Goal: Information Seeking & Learning: Learn about a topic

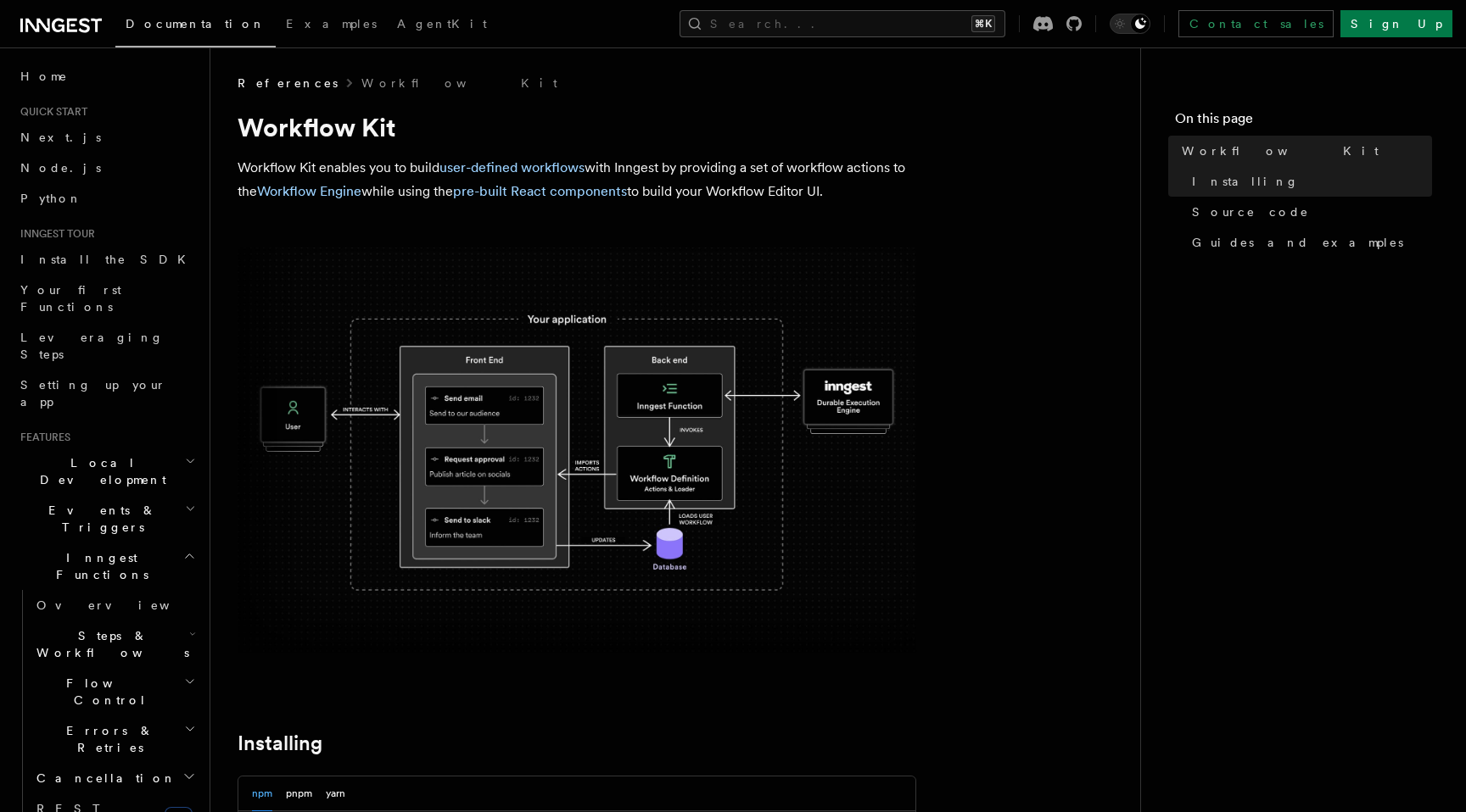
click at [425, 401] on img at bounding box center [576, 450] width 679 height 406
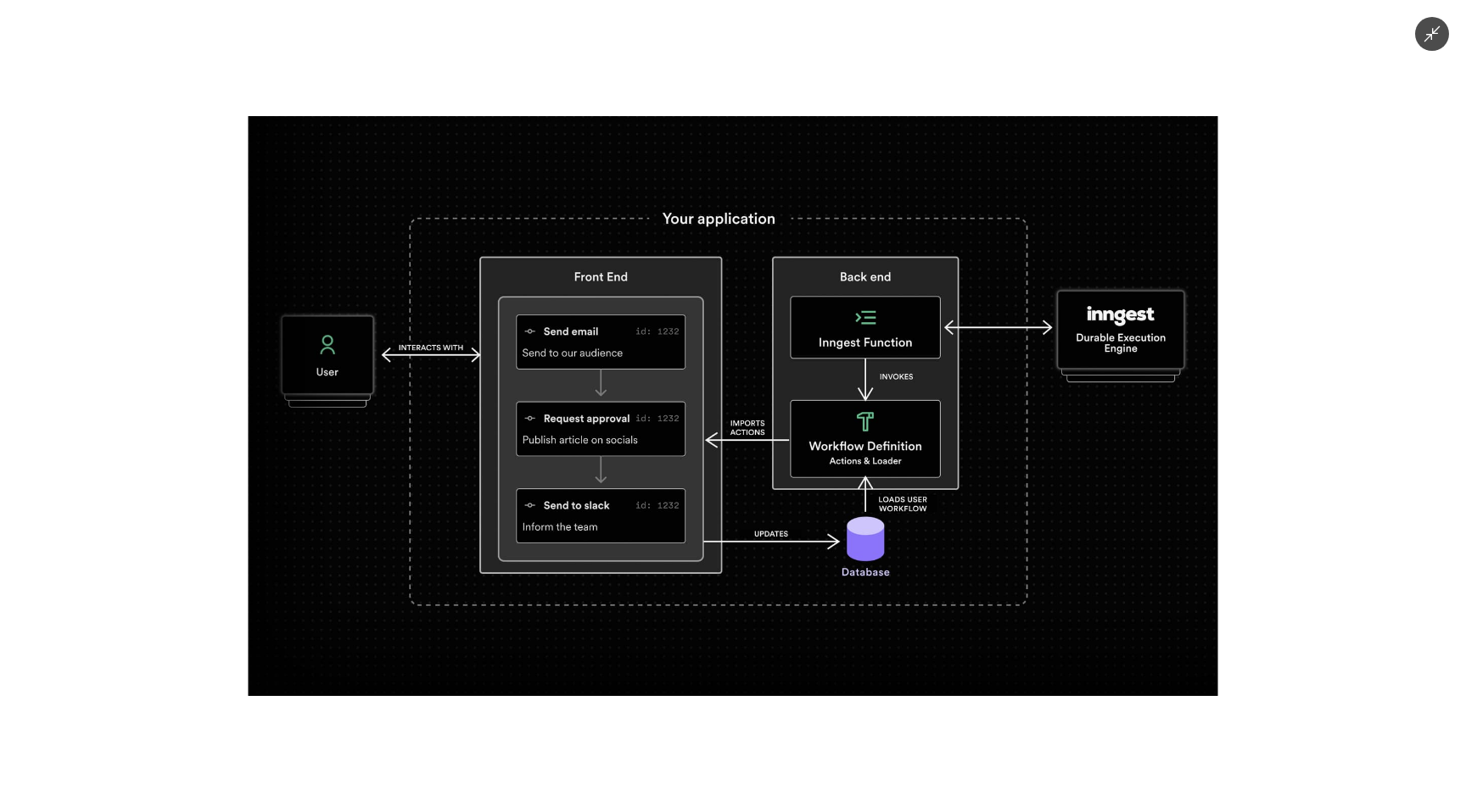
click at [132, 401] on div at bounding box center [733, 406] width 1466 height 812
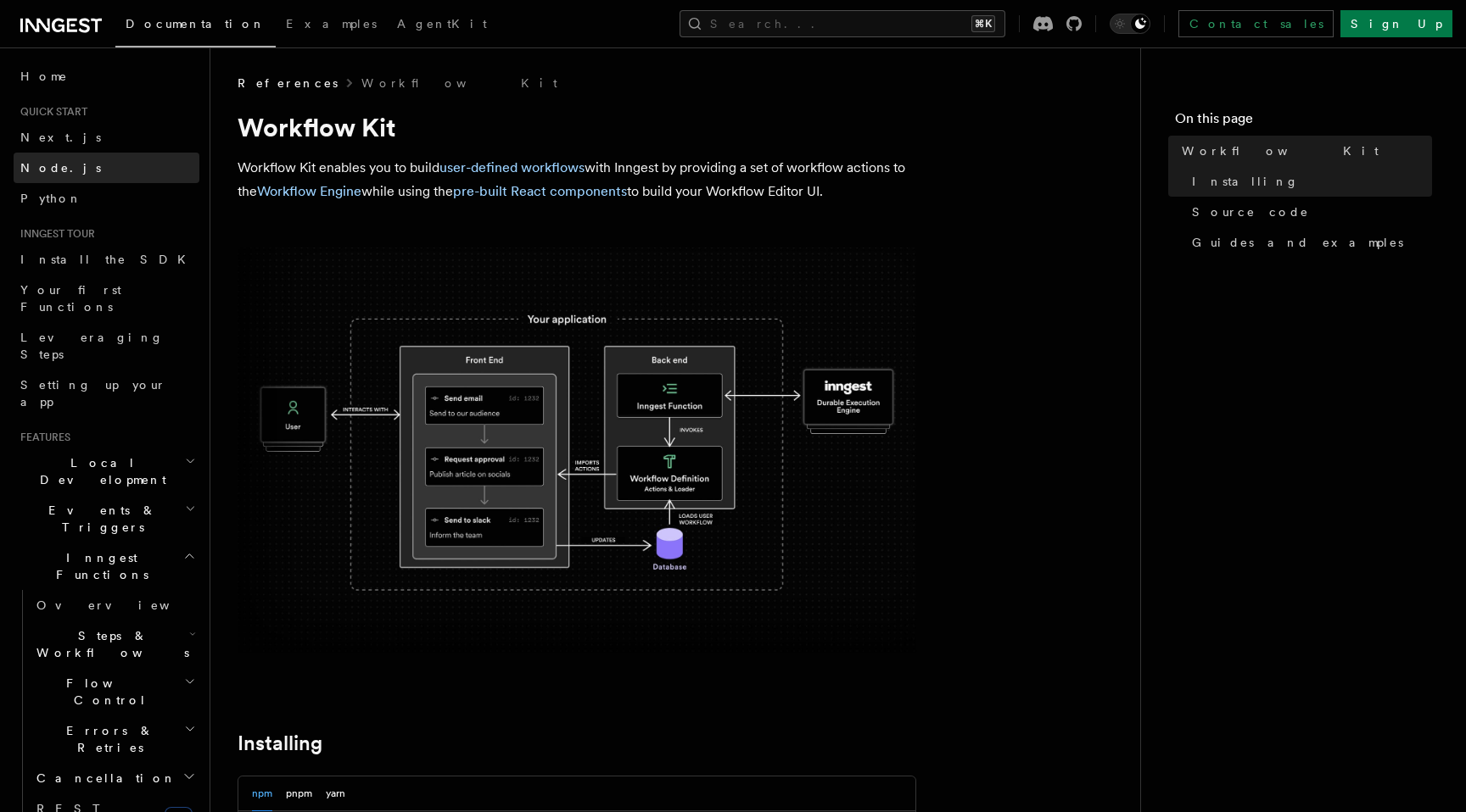
click at [58, 168] on span "Node.js" at bounding box center [60, 168] width 81 height 13
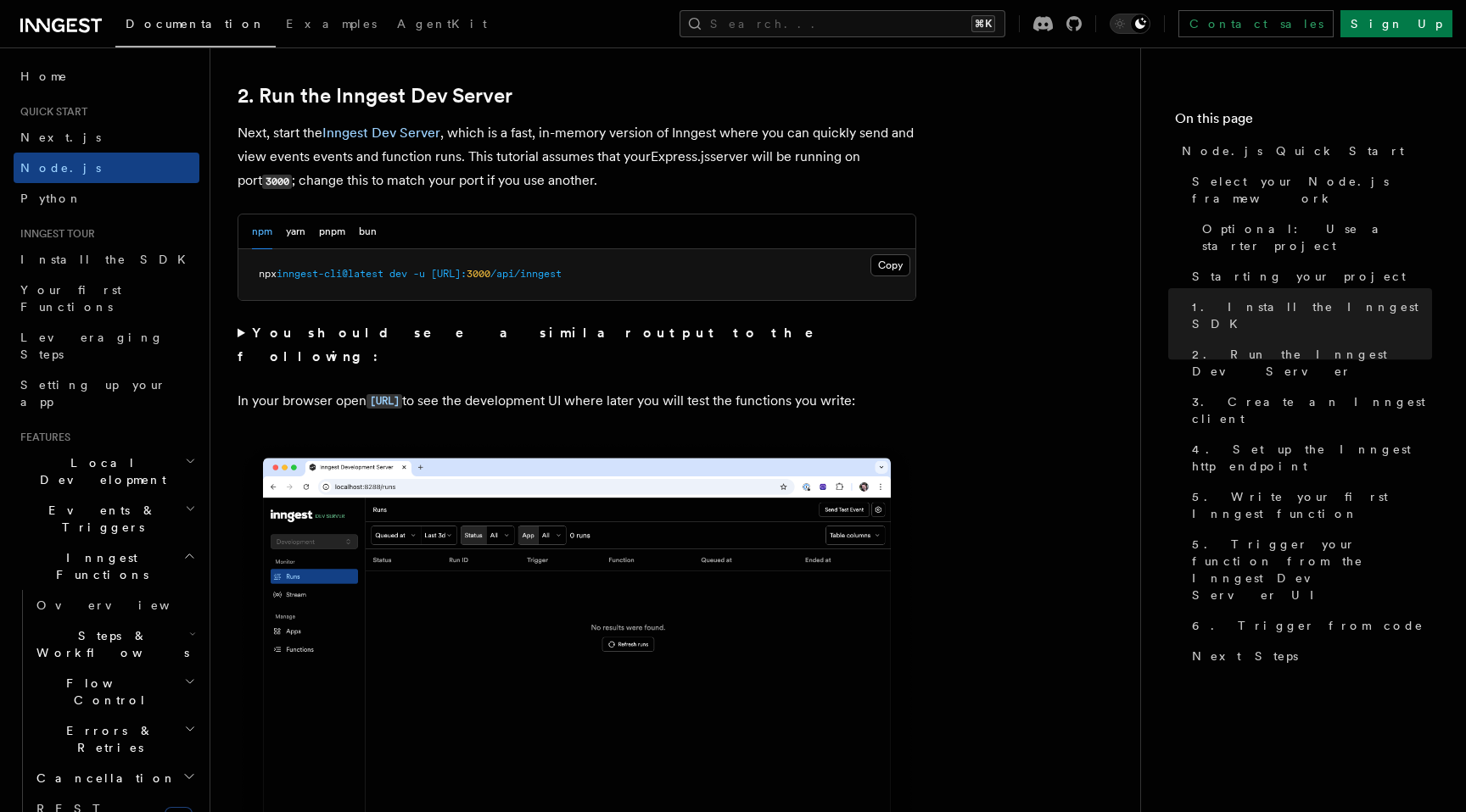
scroll to position [1278, 0]
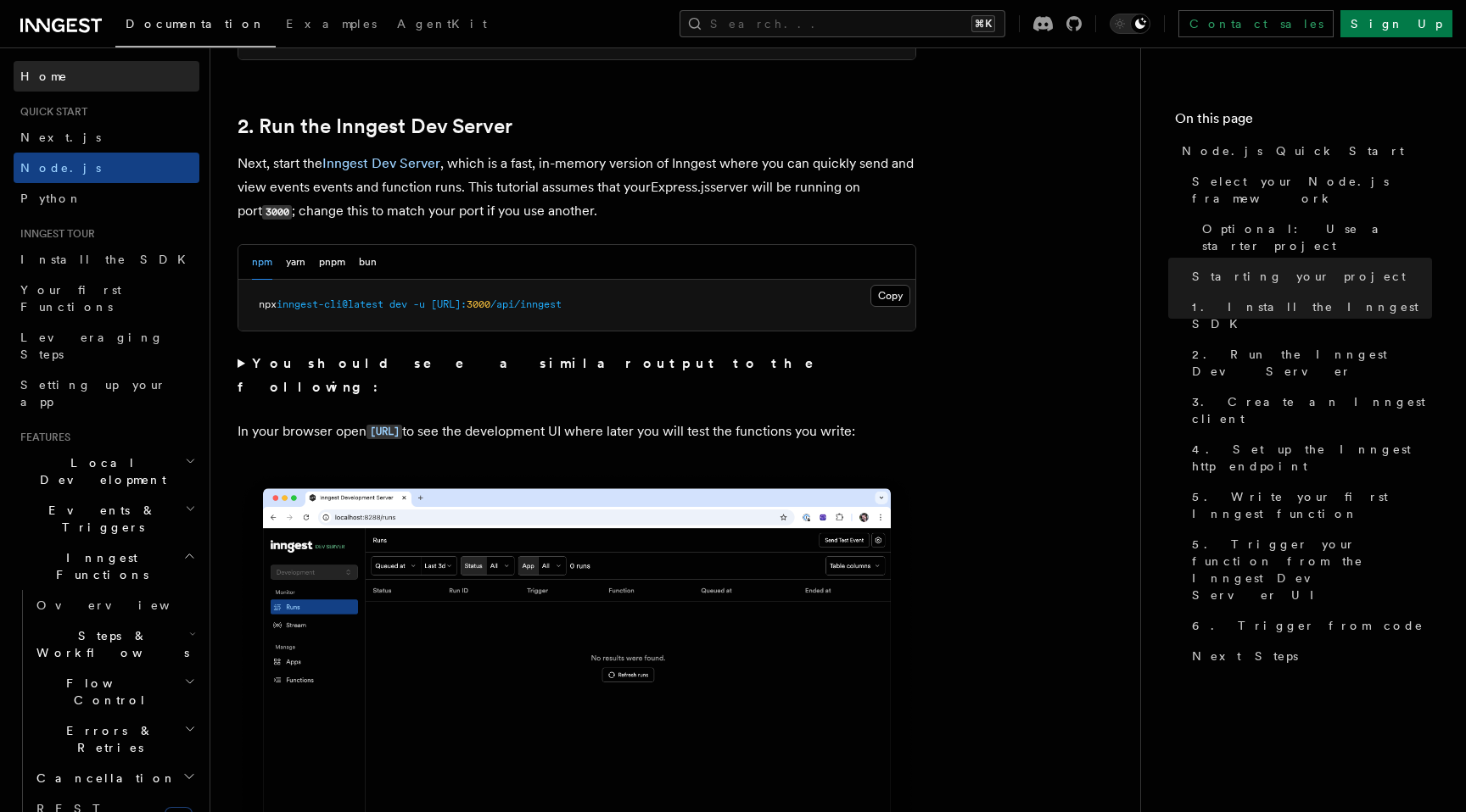
click at [47, 86] on link "Home" at bounding box center [106, 77] width 185 height 31
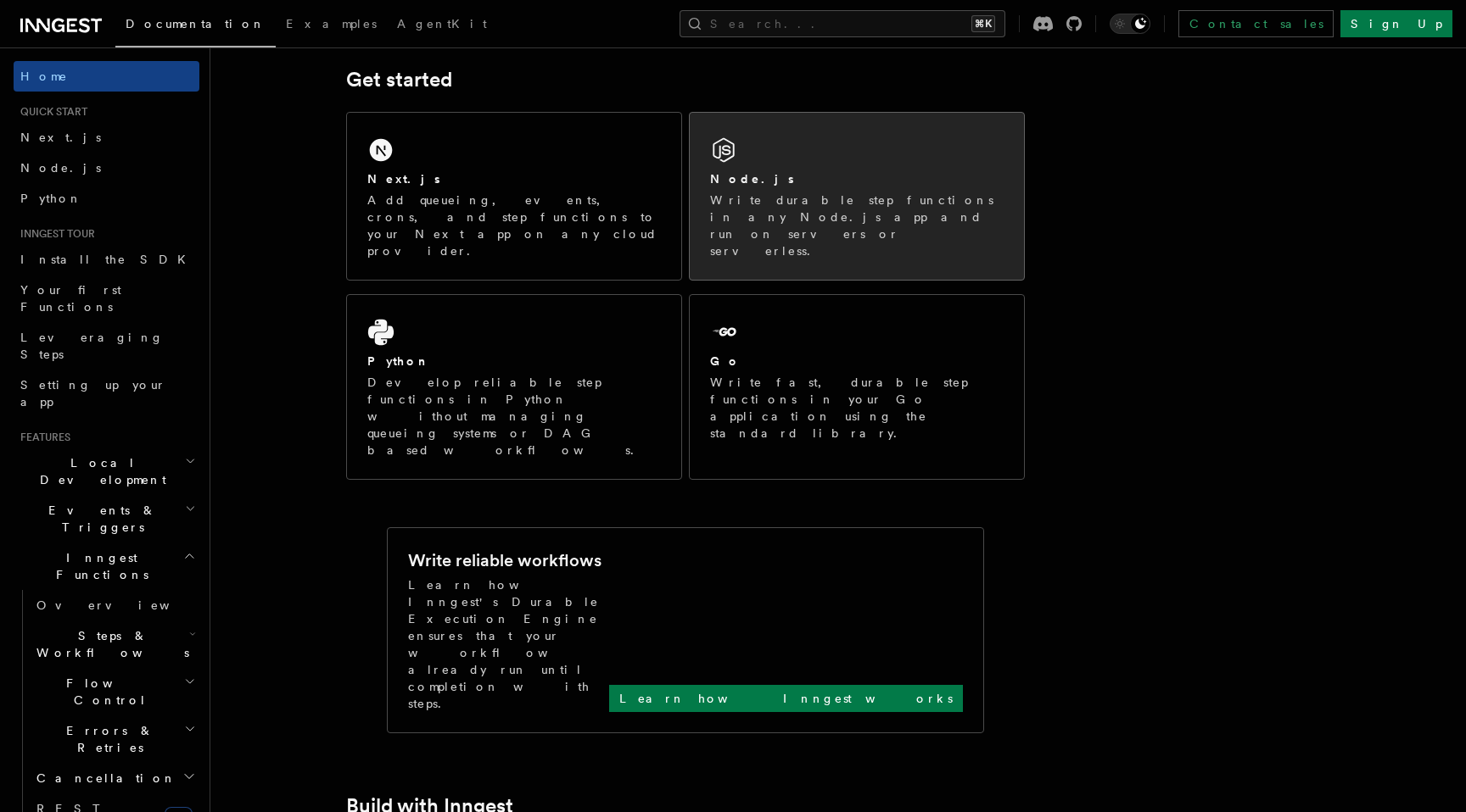
scroll to position [243, 0]
click at [932, 219] on p "Write durable step functions in any Node.js app and run on servers or serverles…" at bounding box center [856, 224] width 294 height 68
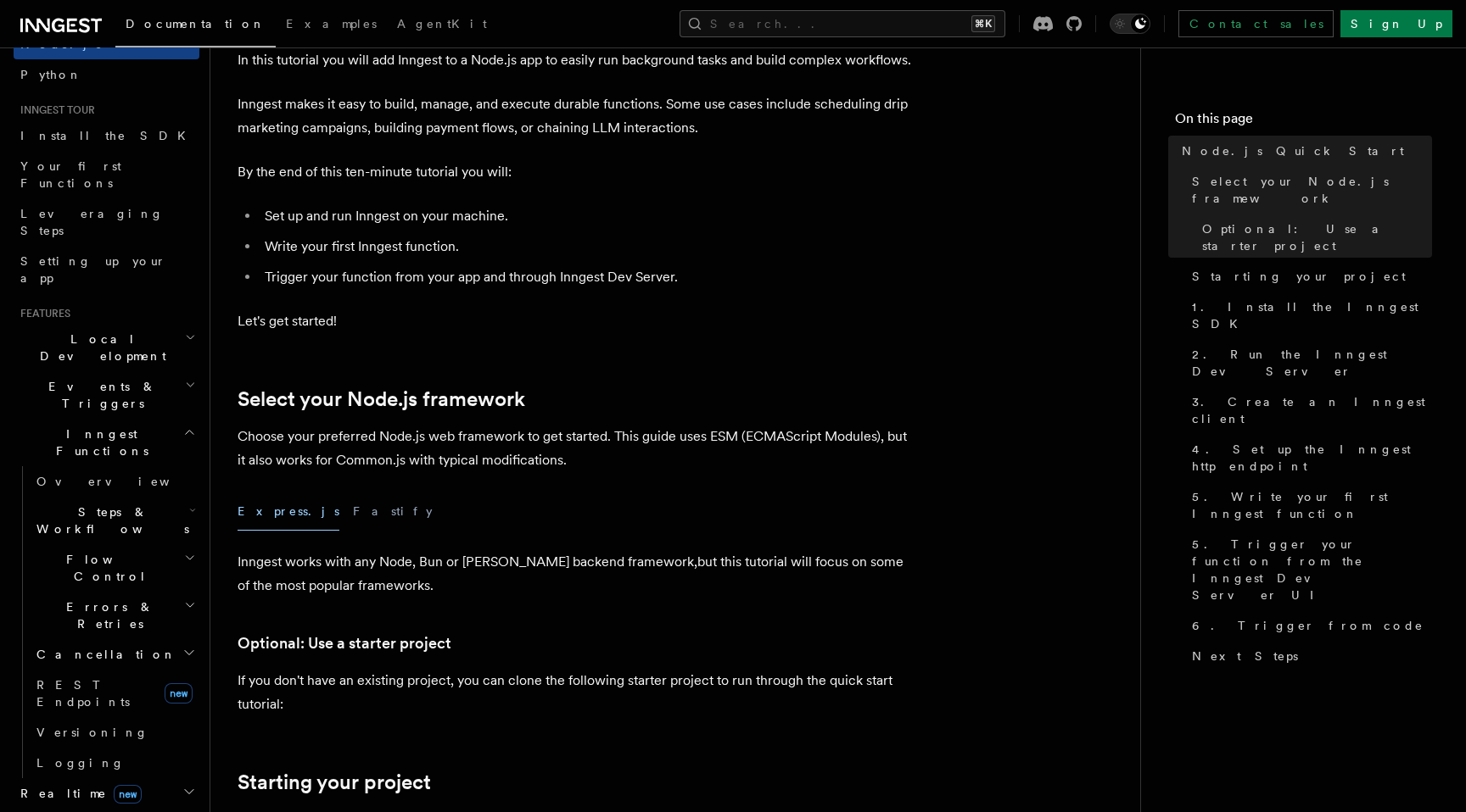
scroll to position [126, 0]
click at [103, 465] on link "Overview" at bounding box center [114, 480] width 170 height 31
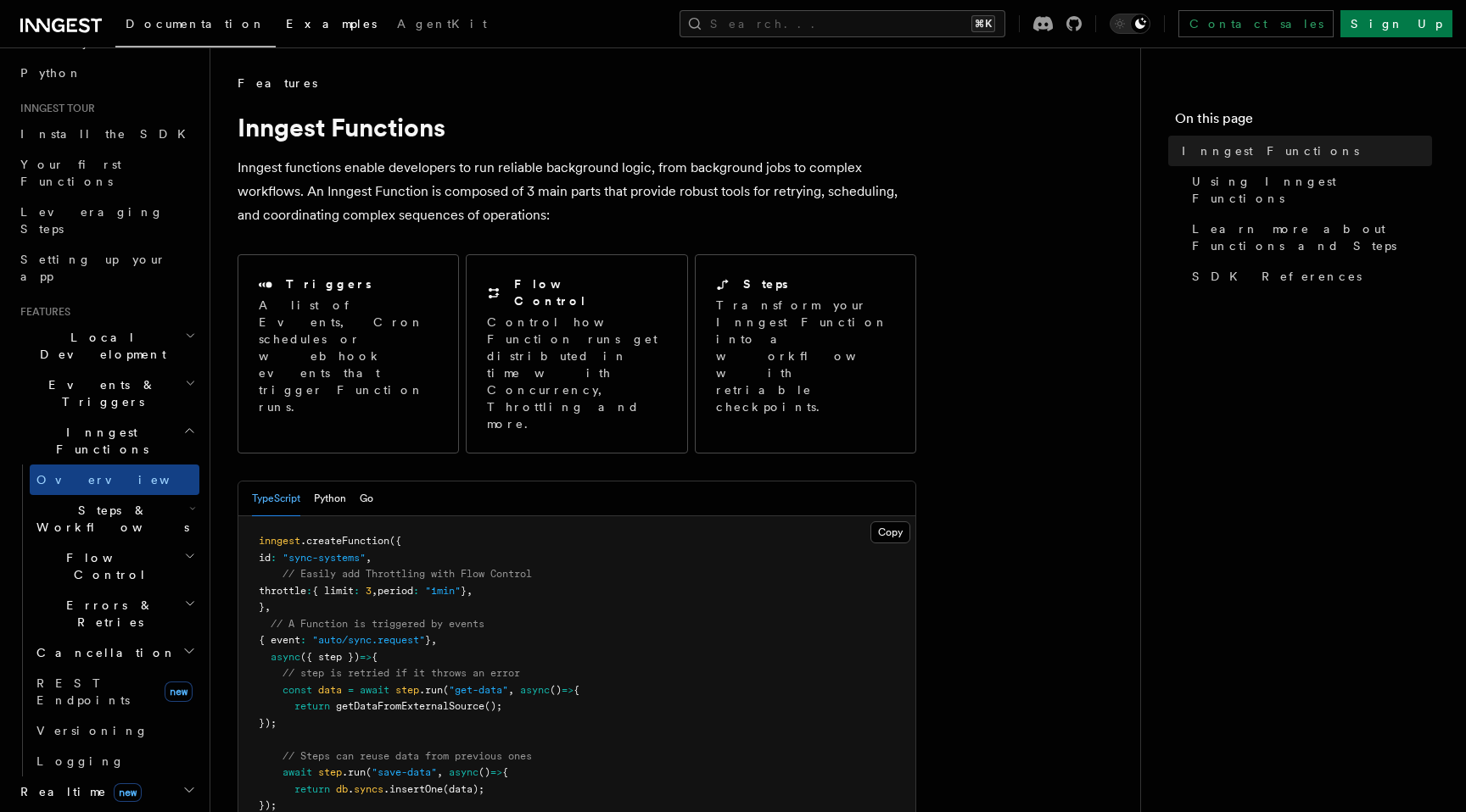
click at [286, 19] on span "Examples" at bounding box center [331, 24] width 91 height 13
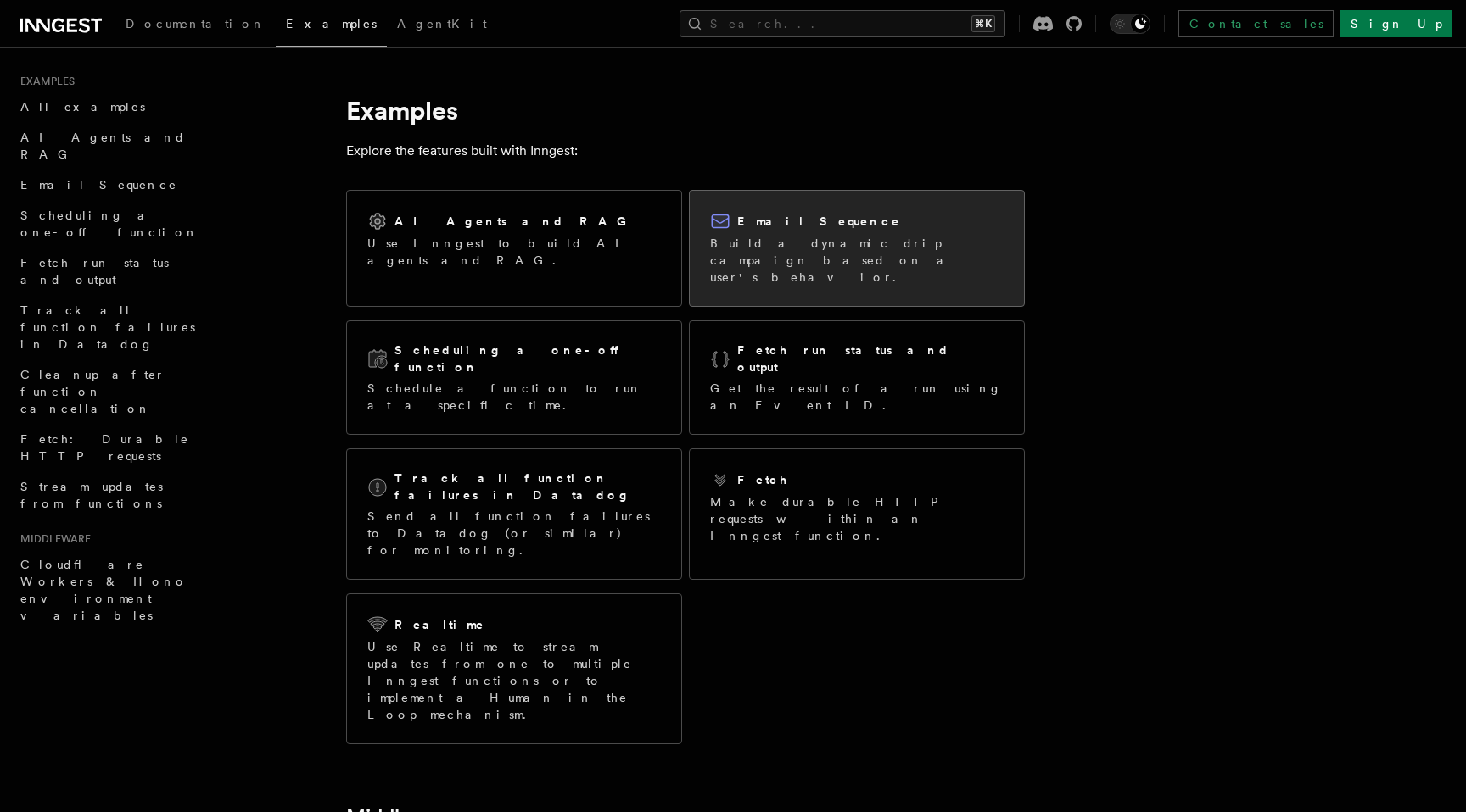
click at [816, 276] on div "Email Sequence Build a dynamic drip campaign based on a user's behavior." at bounding box center [856, 249] width 334 height 115
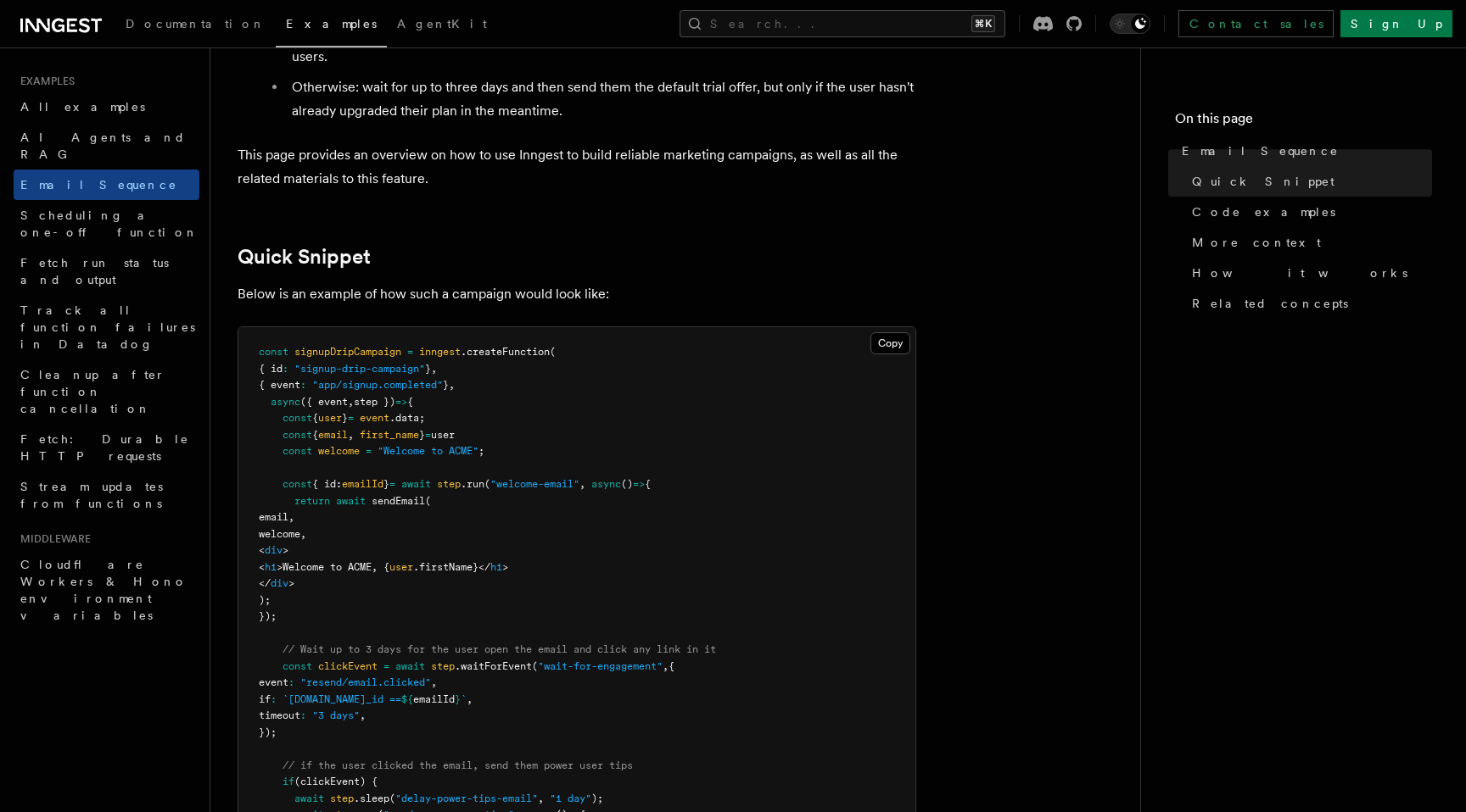
scroll to position [483, 0]
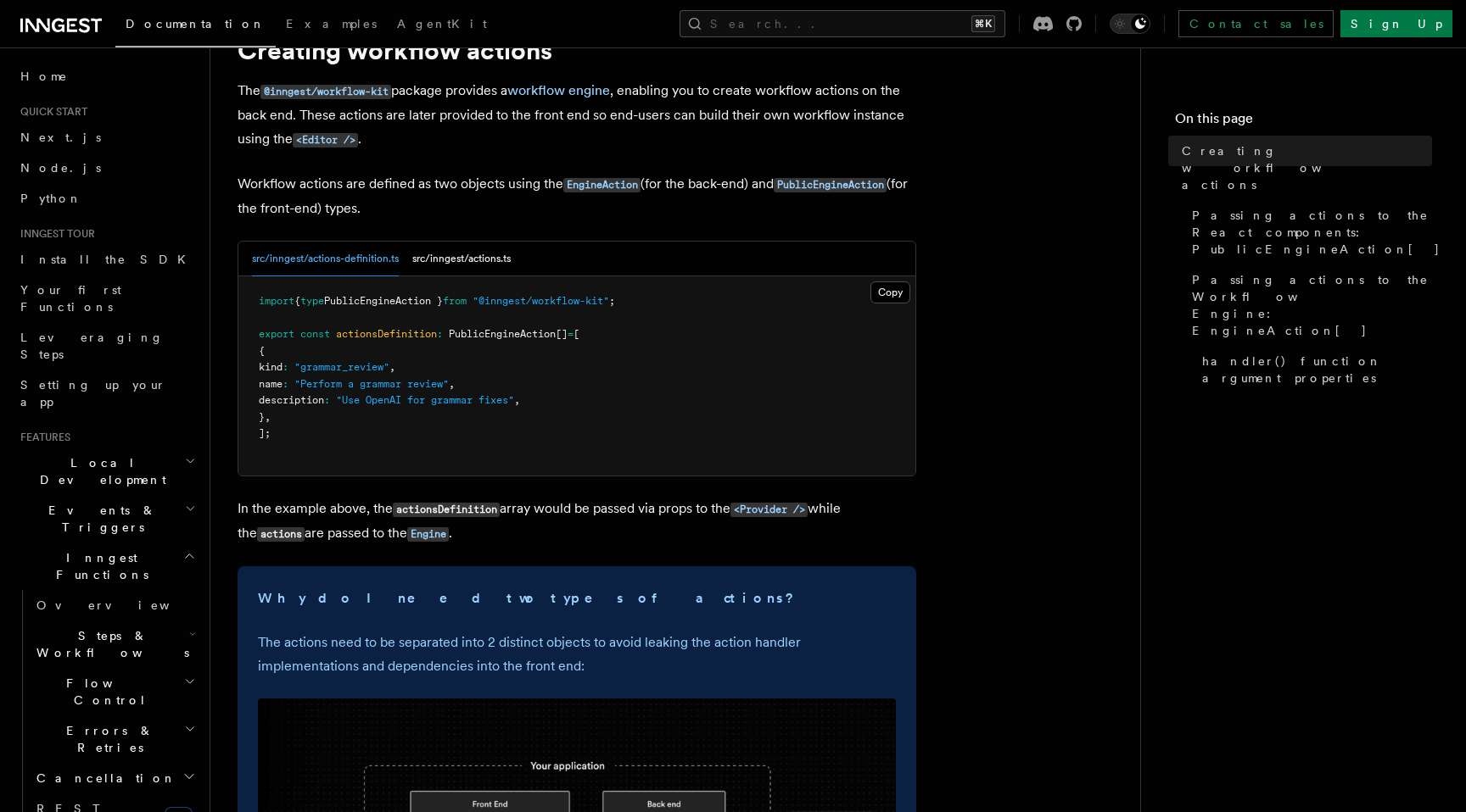
scroll to position [84, 0]
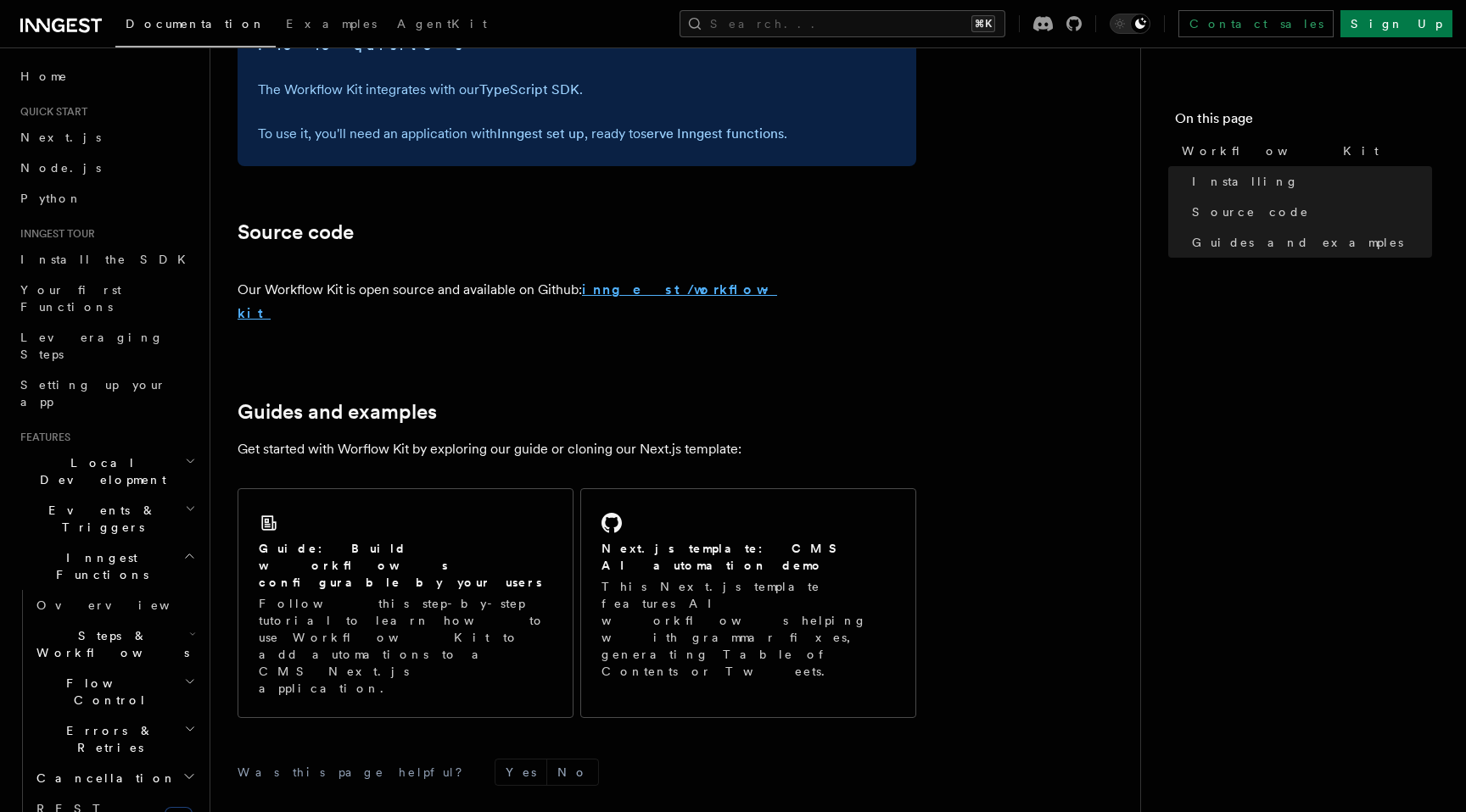
scroll to position [990, 0]
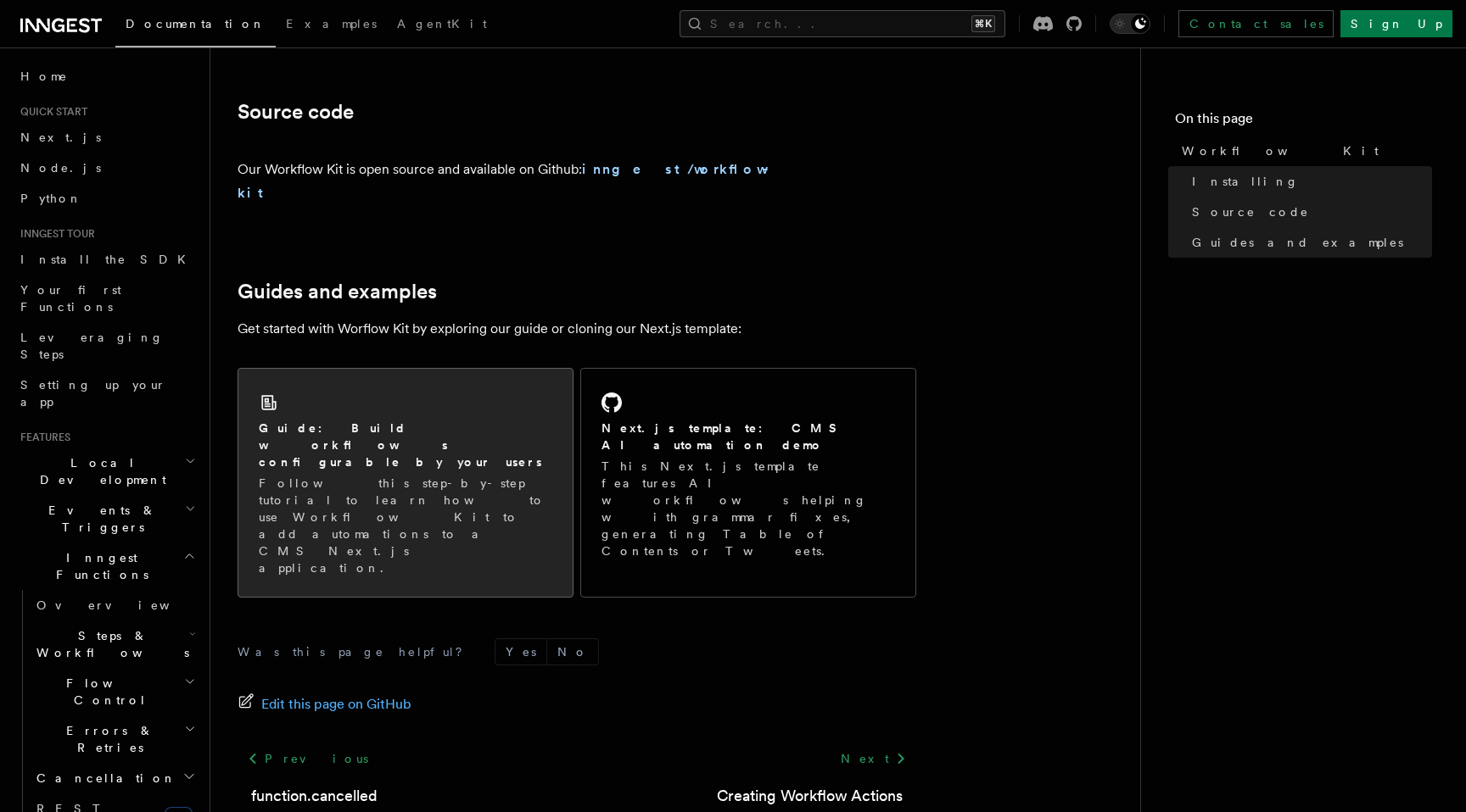
click at [424, 475] on p "Follow this step-by-step tutorial to learn how to use Workflow Kit to add autom…" at bounding box center [405, 526] width 294 height 102
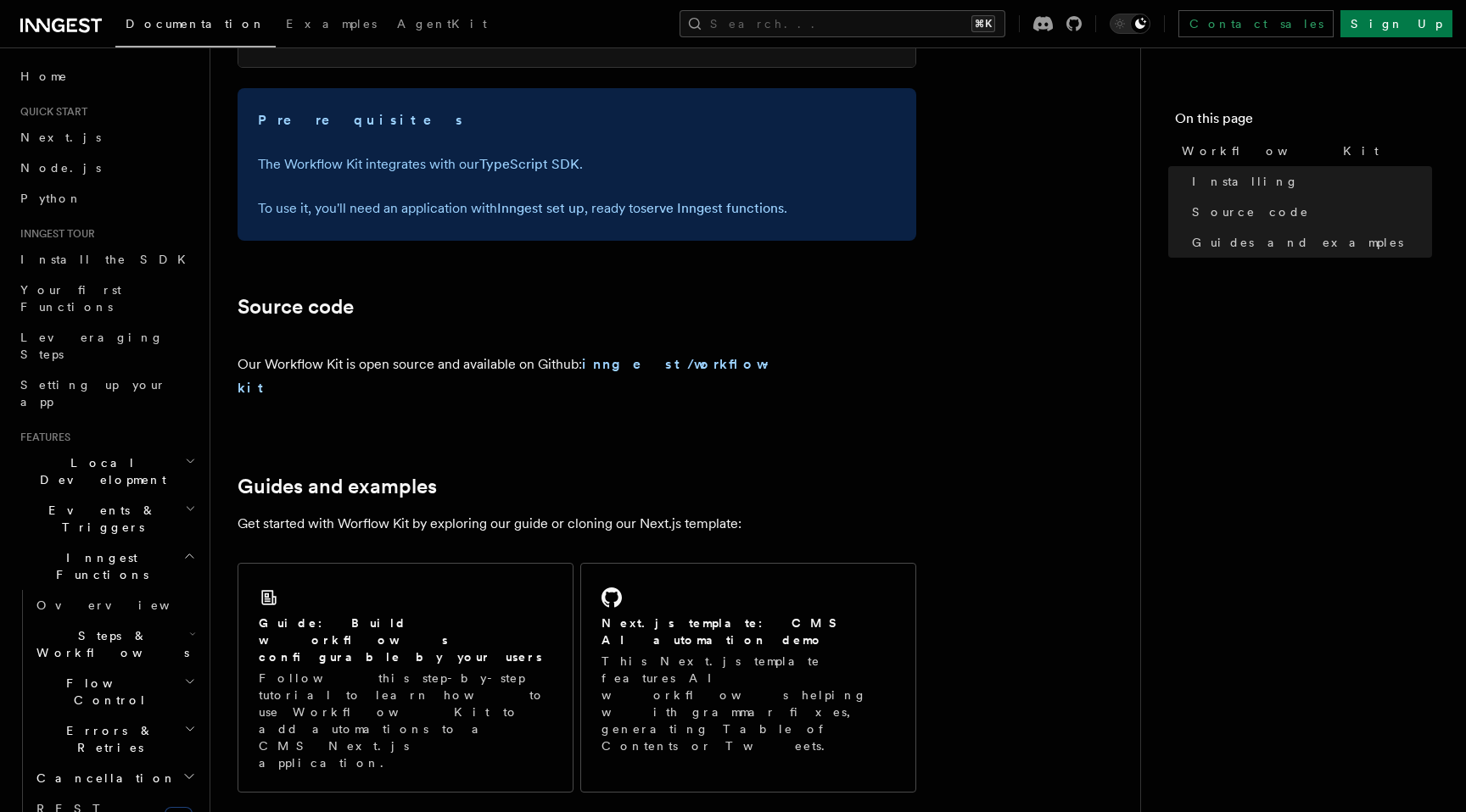
scroll to position [799, 0]
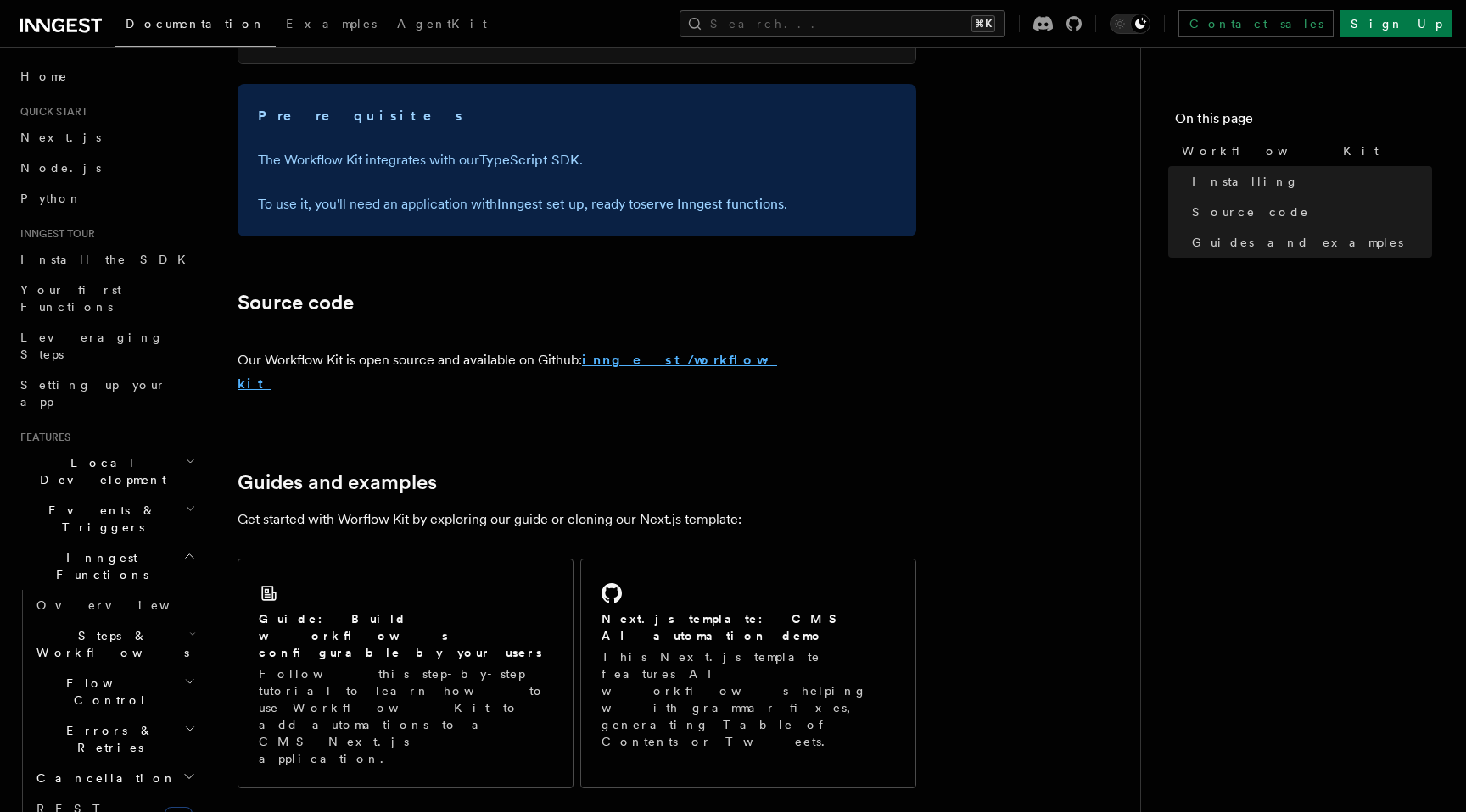
click at [645, 361] on strong "inngest/workflow-kit" at bounding box center [507, 372] width 540 height 40
